Goal: Transaction & Acquisition: Subscribe to service/newsletter

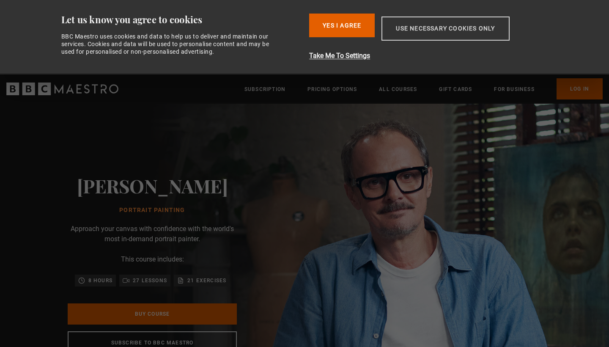
click at [404, 30] on button "Use necessary cookies only" at bounding box center [445, 28] width 128 height 24
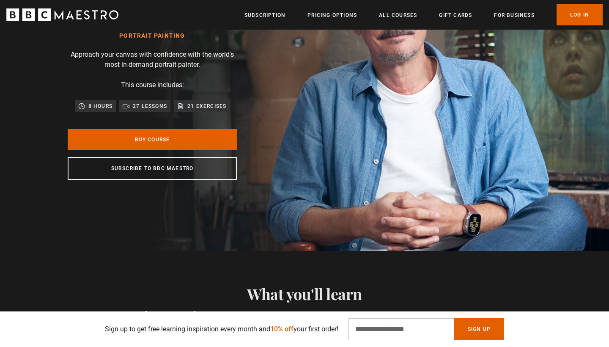
scroll to position [104, 0]
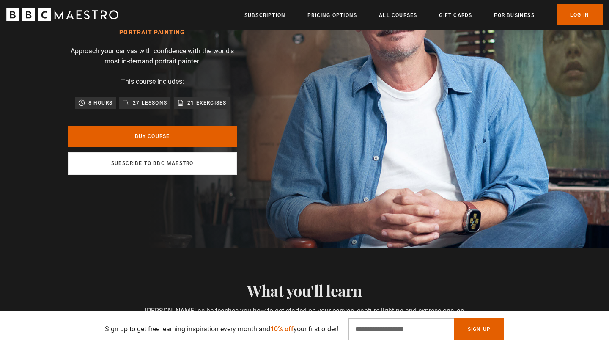
click at [187, 173] on link "Subscribe to BBC Maestro" at bounding box center [152, 163] width 169 height 23
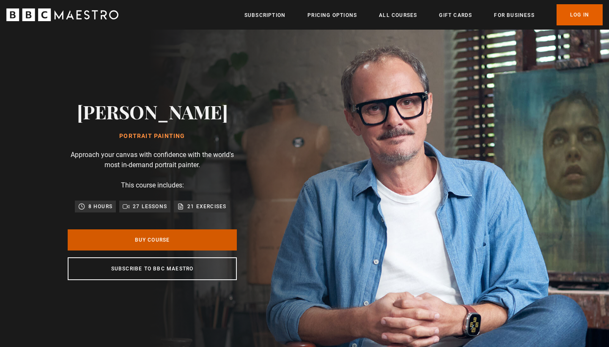
click at [171, 239] on link "Buy Course" at bounding box center [152, 239] width 169 height 21
